Goal: Task Accomplishment & Management: Complete application form

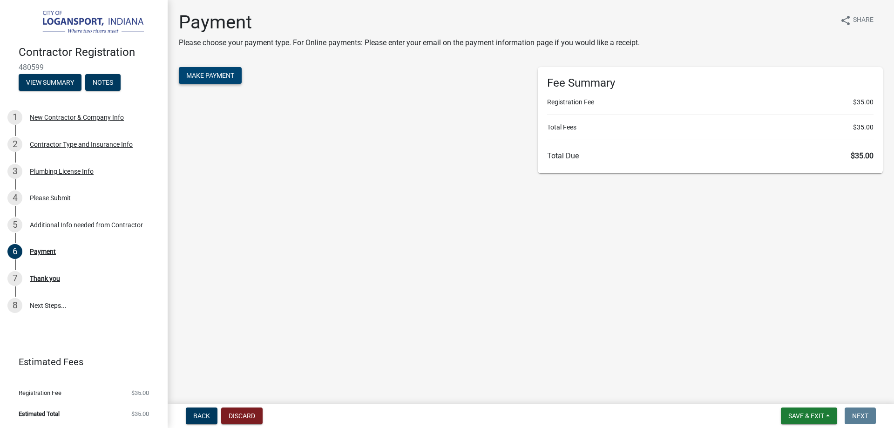
click at [201, 74] on span "Make Payment" at bounding box center [210, 75] width 48 height 7
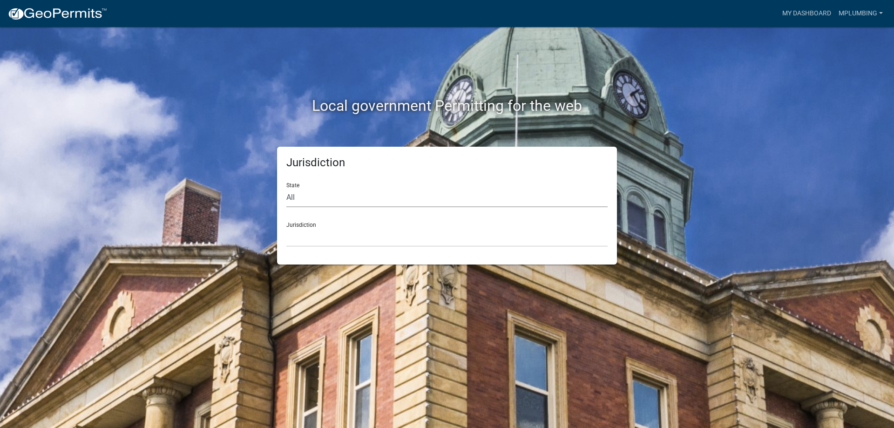
click at [302, 197] on select "All Colorado Georgia Indiana Iowa Kansas Minnesota Ohio South Carolina Wisconsin" at bounding box center [446, 197] width 321 height 19
select select "Indiana"
click at [286, 188] on select "All Colorado Georgia Indiana Iowa Kansas Minnesota Ohio South Carolina Wisconsin" at bounding box center [446, 197] width 321 height 19
click at [328, 239] on select "City of Charlestown, Indiana City of Jeffersonville, Indiana City of Logansport…" at bounding box center [446, 237] width 321 height 19
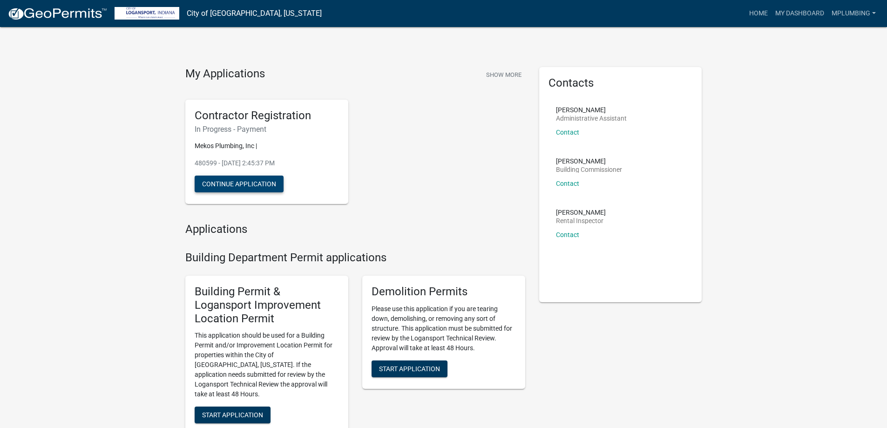
click at [236, 185] on button "Continue Application" at bounding box center [239, 183] width 89 height 17
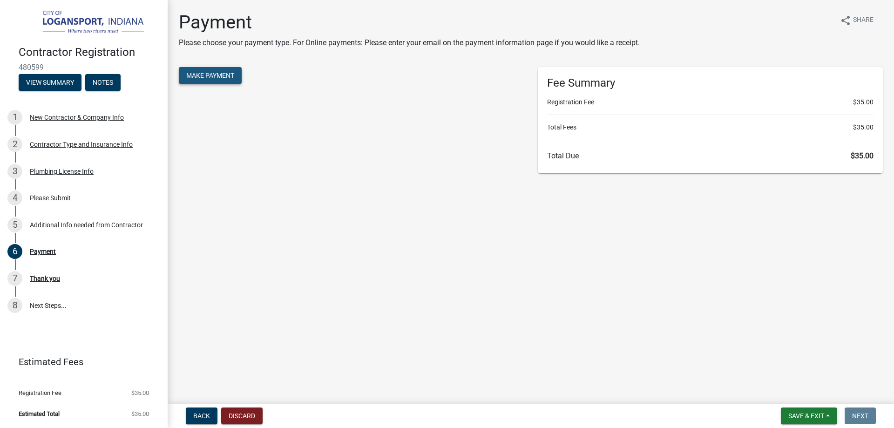
click at [208, 71] on button "Make Payment" at bounding box center [210, 75] width 63 height 17
click at [71, 116] on div "New Contractor & Company Info" at bounding box center [77, 117] width 94 height 7
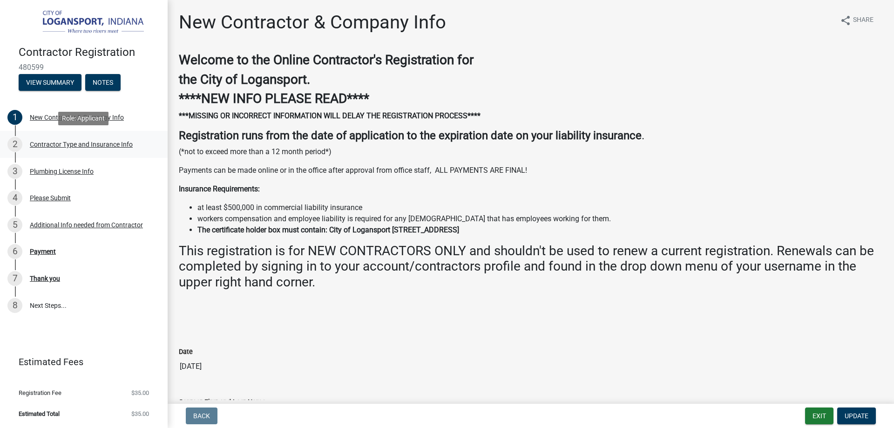
click at [62, 145] on div "Contractor Type and Insurance Info" at bounding box center [81, 144] width 103 height 7
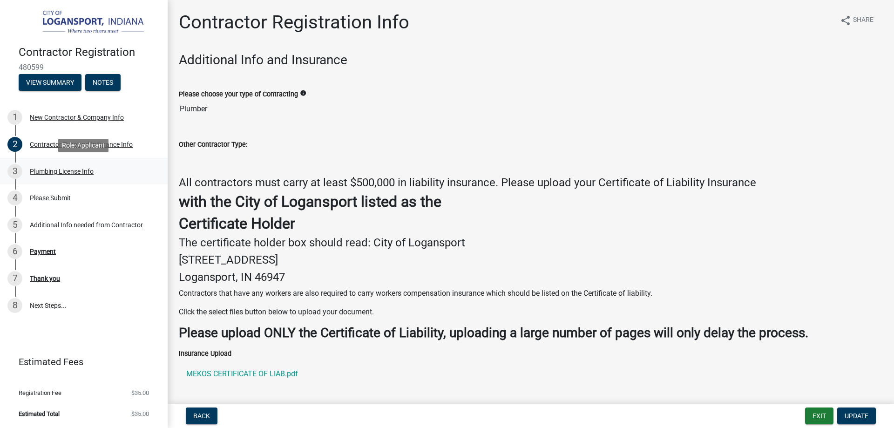
click at [56, 174] on div "Plumbing License Info" at bounding box center [62, 171] width 64 height 7
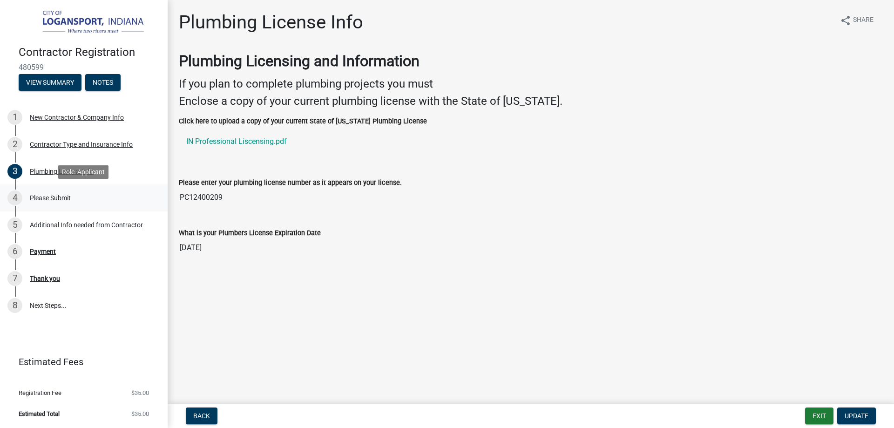
click at [50, 195] on div "Please Submit" at bounding box center [50, 198] width 41 height 7
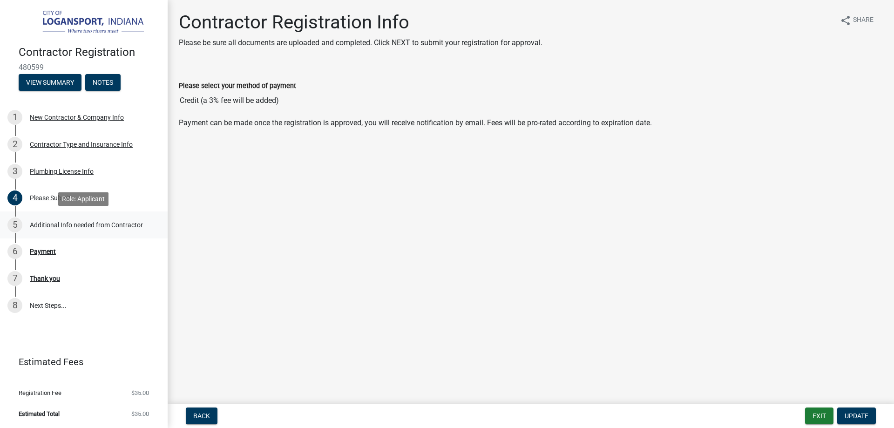
click at [43, 222] on div "Additional Info needed from Contractor" at bounding box center [86, 225] width 113 height 7
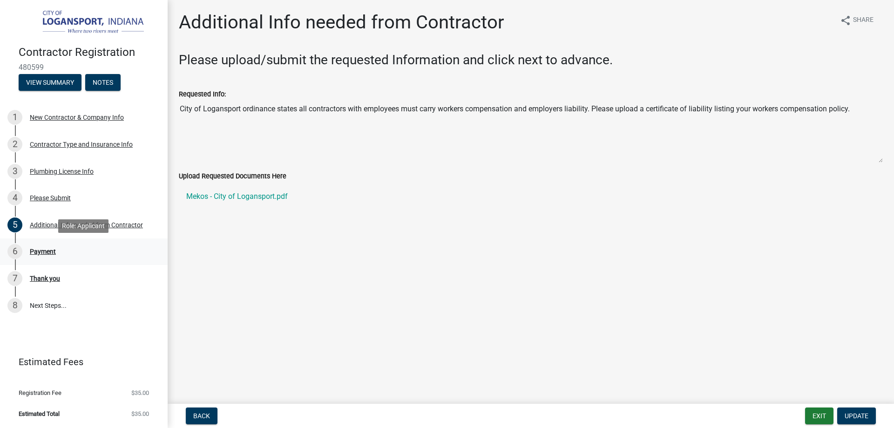
click at [39, 248] on div "Payment" at bounding box center [43, 251] width 26 height 7
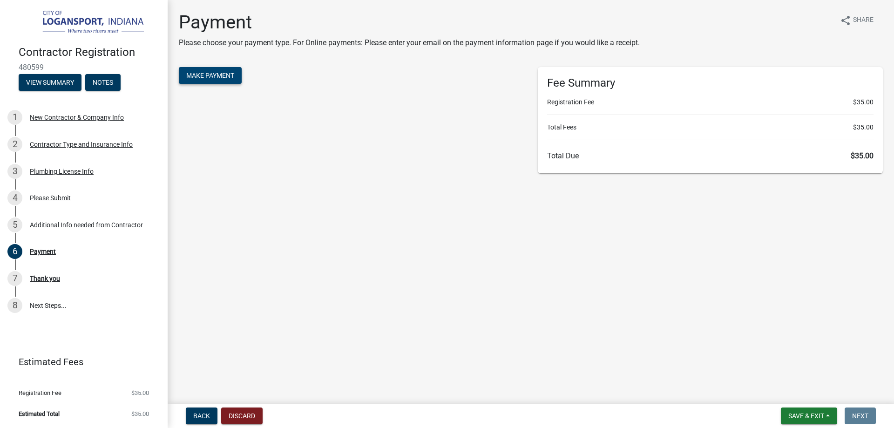
click at [215, 76] on span "Make Payment" at bounding box center [210, 75] width 48 height 7
click at [46, 76] on button "View Summary" at bounding box center [50, 82] width 63 height 17
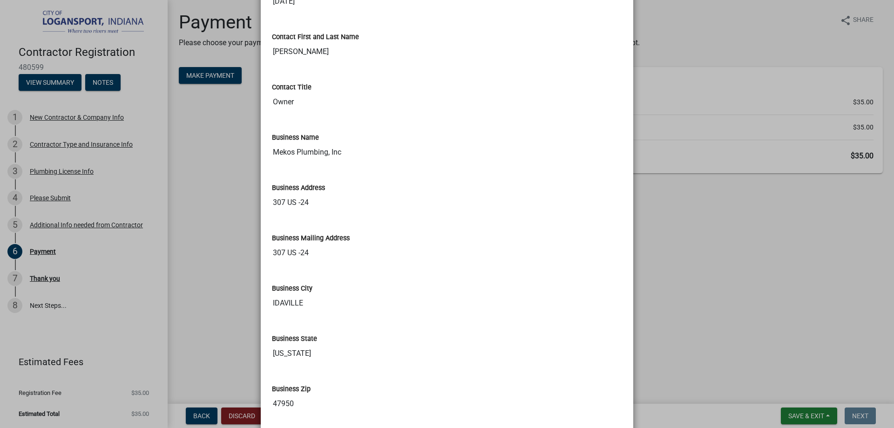
scroll to position [499, 0]
